Goal: Task Accomplishment & Management: Use online tool/utility

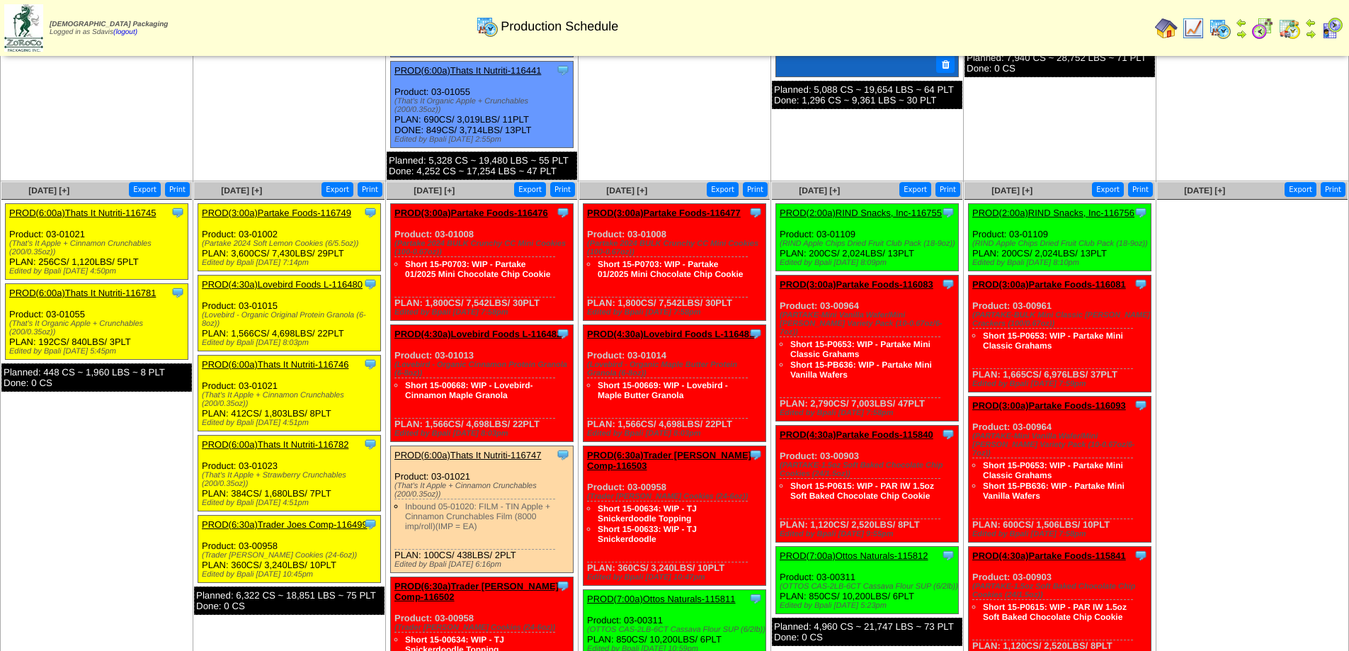
scroll to position [630, 0]
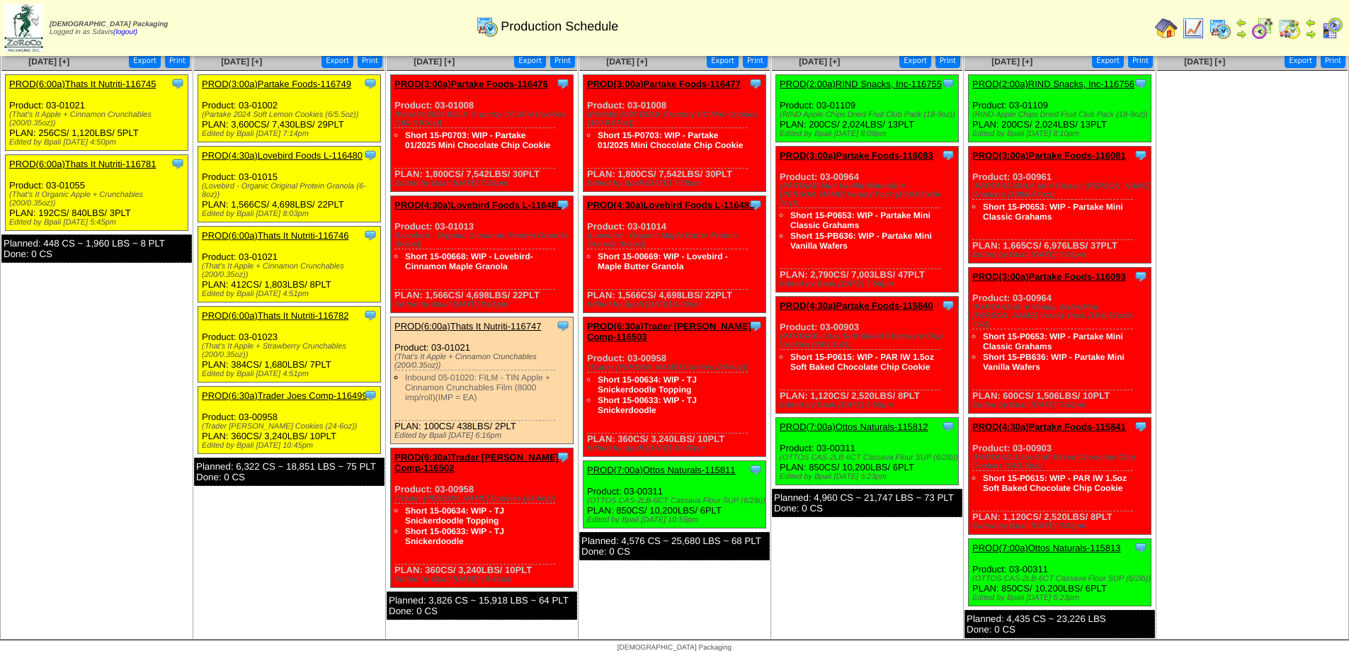
click at [82, 82] on link "PROD(6:00a)Thats It Nutriti-116745" at bounding box center [82, 84] width 147 height 11
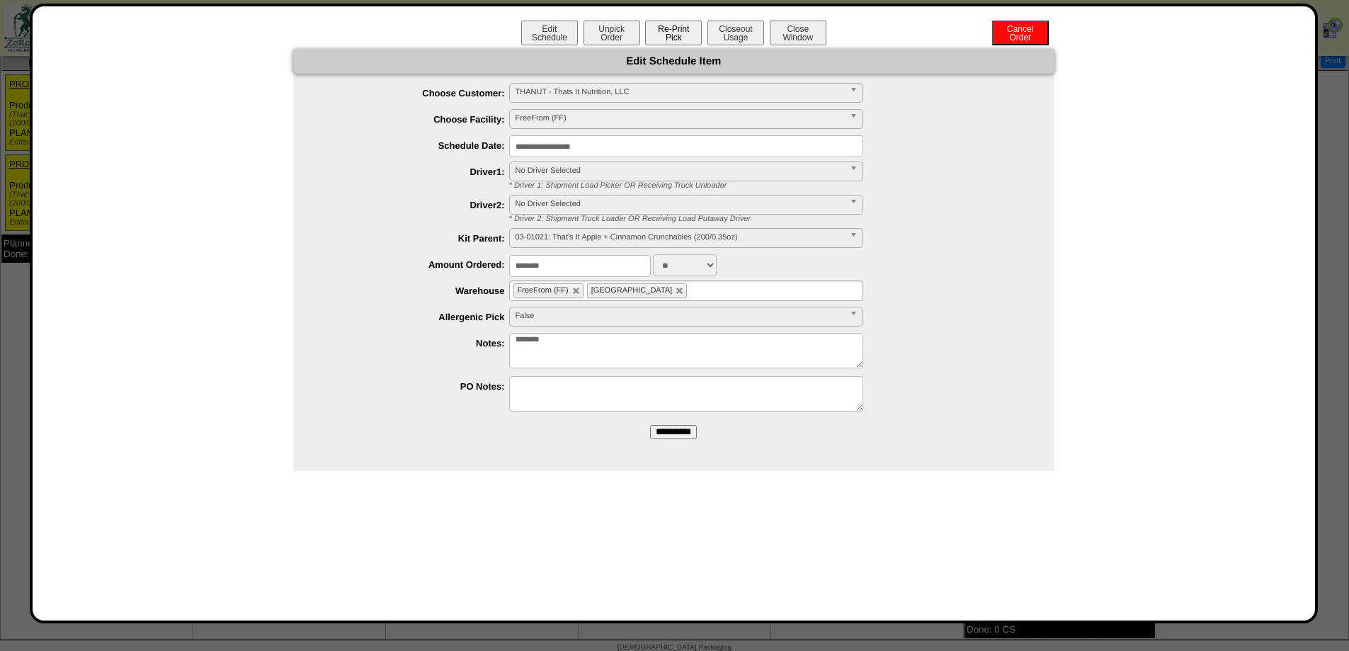
click at [670, 26] on button "Re-Print Pick" at bounding box center [673, 33] width 57 height 25
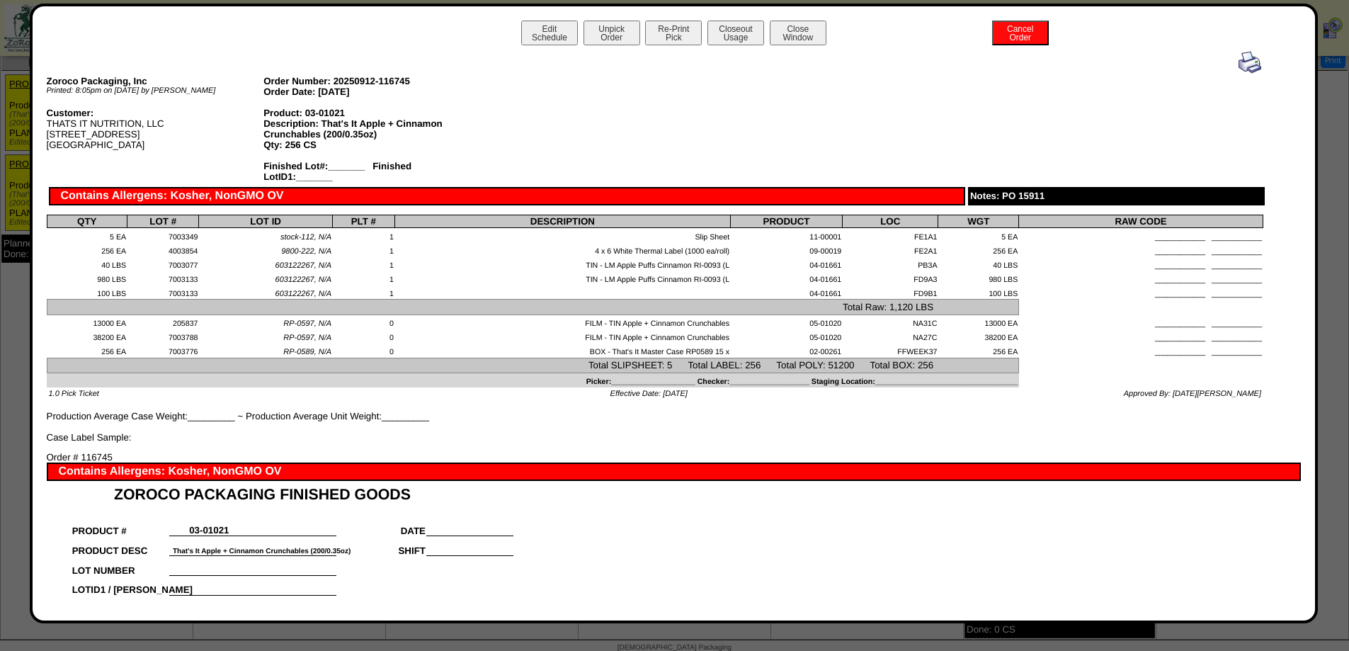
click at [1239, 69] on img at bounding box center [1250, 62] width 23 height 23
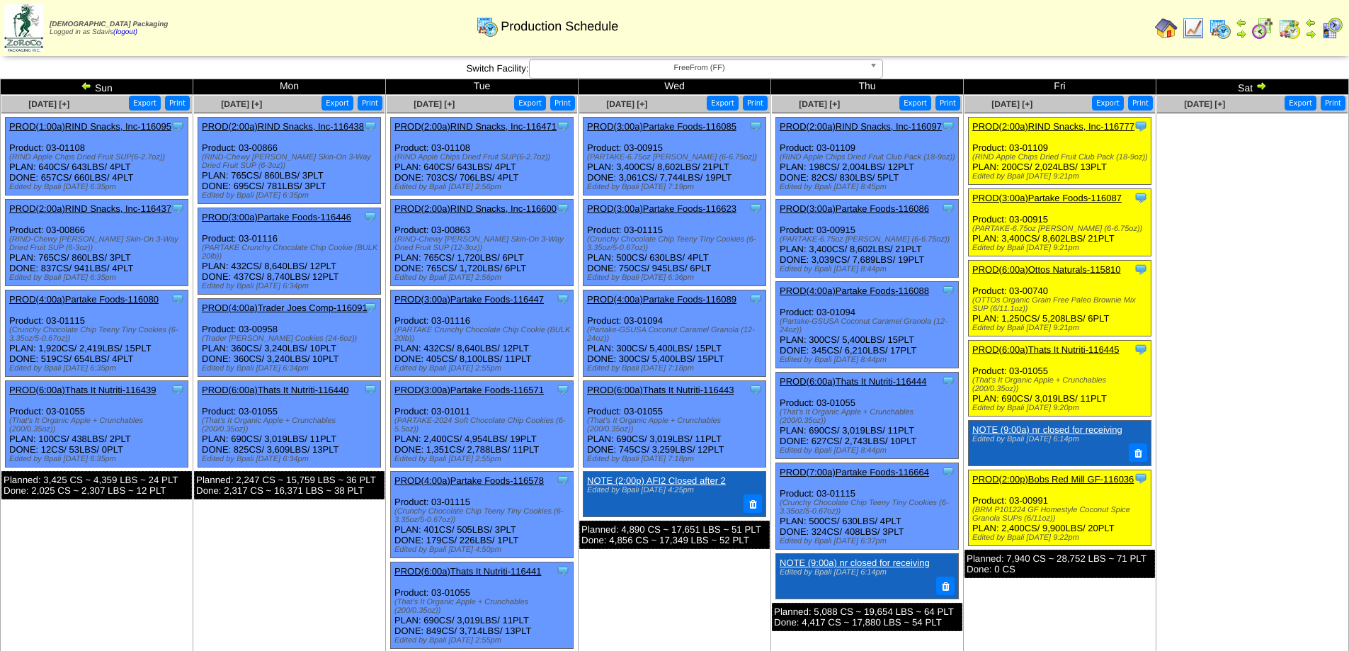
scroll to position [630, 0]
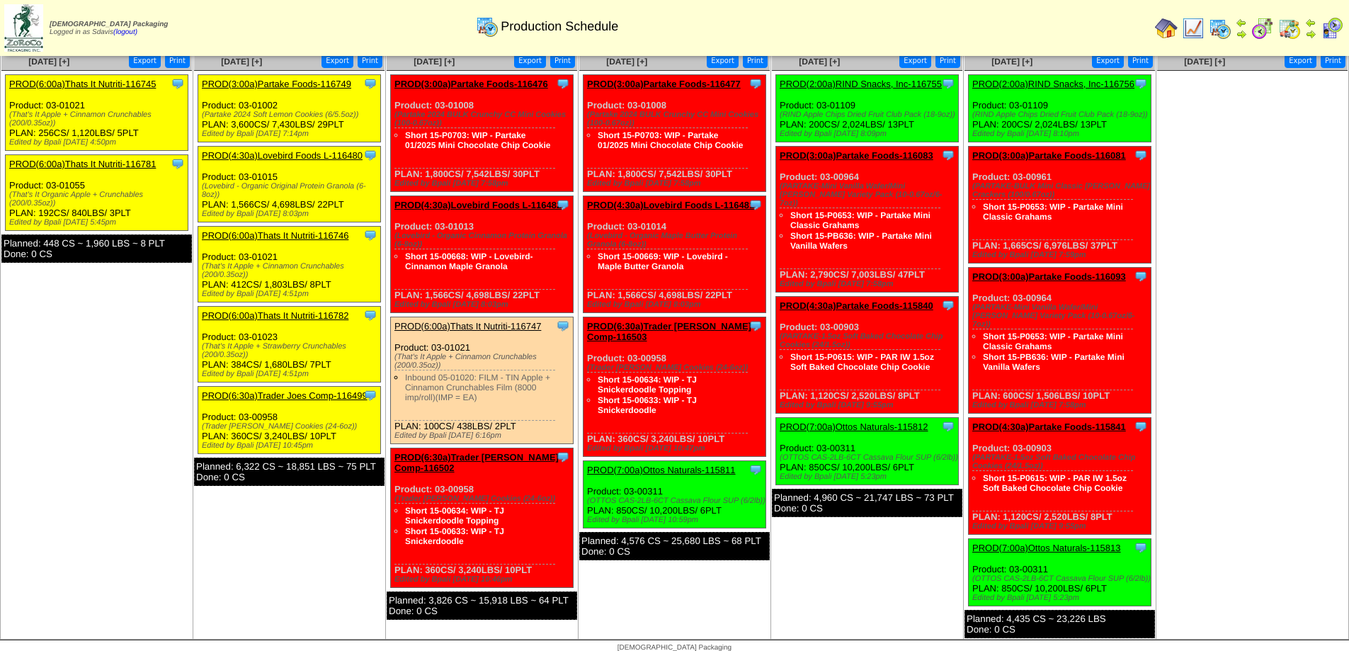
click at [118, 161] on link "PROD(6:00a)Thats It Nutriti-116781" at bounding box center [82, 164] width 147 height 11
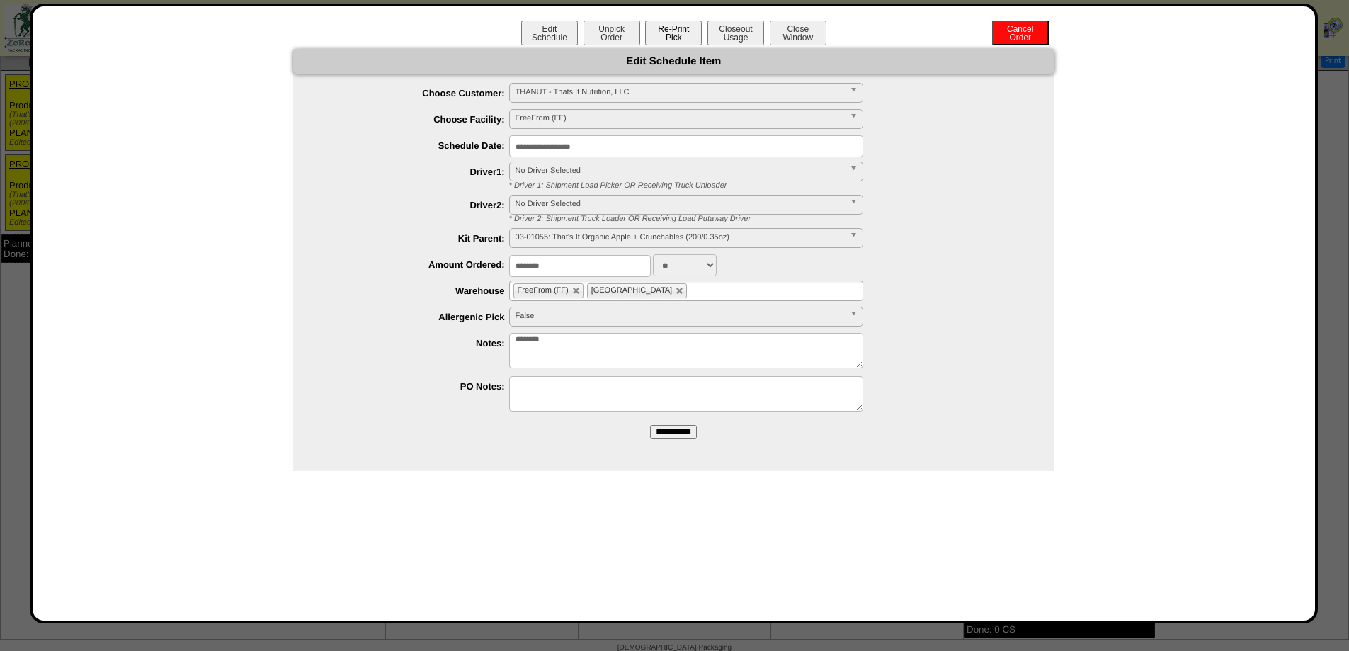
click at [674, 44] on button "Re-Print Pick" at bounding box center [673, 33] width 57 height 25
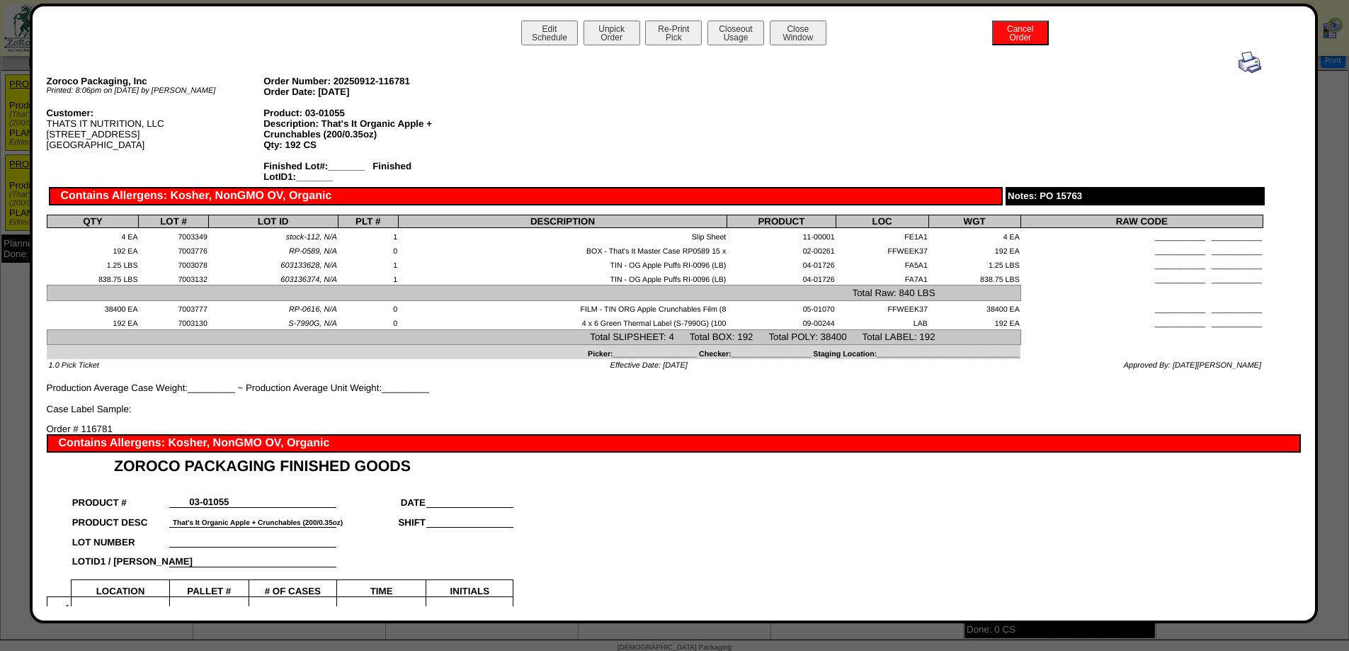
click at [1239, 61] on img at bounding box center [1250, 62] width 23 height 23
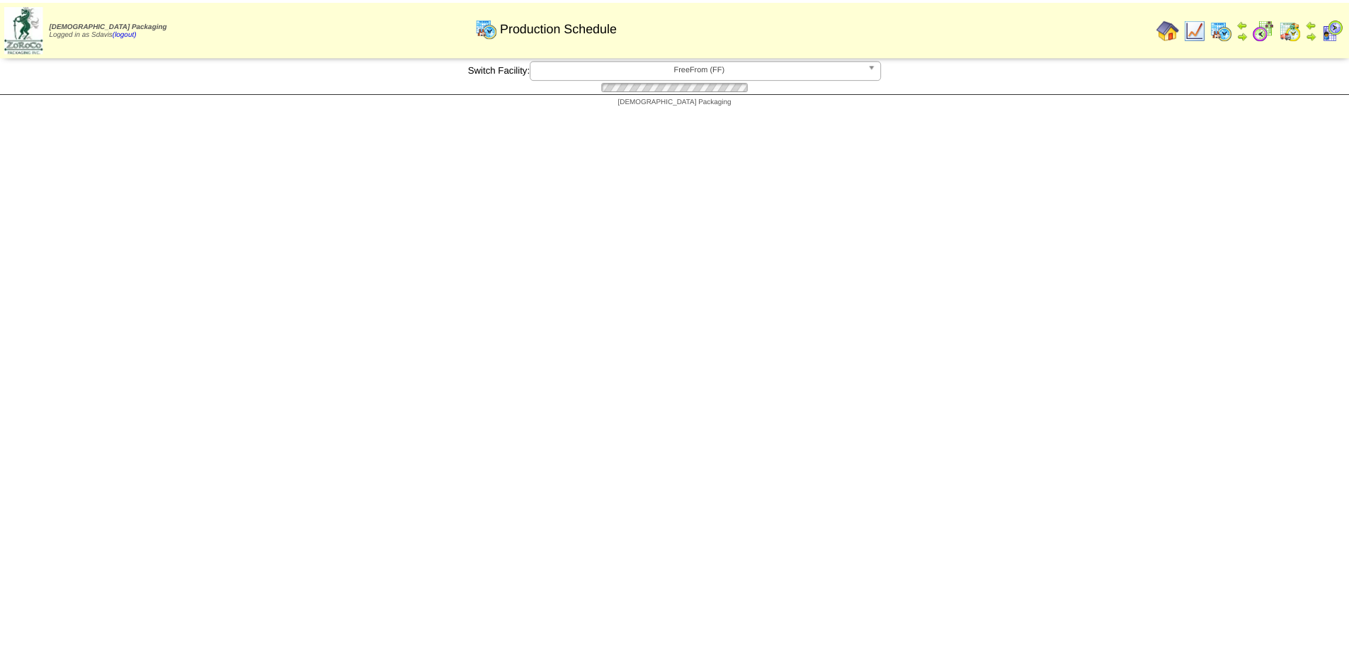
scroll to position [630, 0]
